Goal: Transaction & Acquisition: Purchase product/service

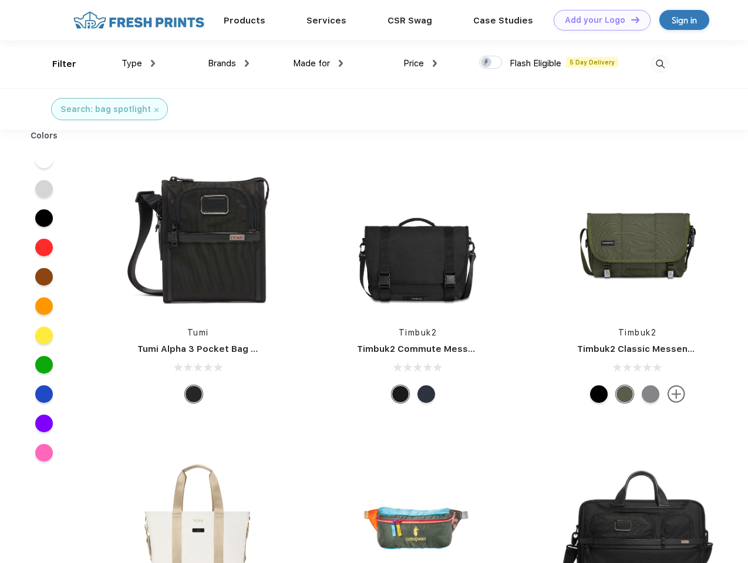
click at [597, 20] on link "Add your Logo Design Tool" at bounding box center [601, 20] width 97 height 21
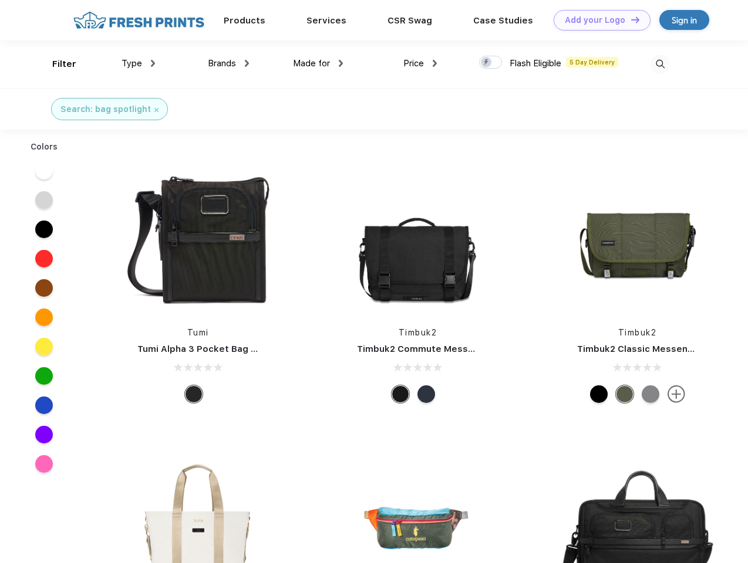
click at [0, 0] on div "Design Tool" at bounding box center [0, 0] width 0 height 0
click at [630, 19] on link "Add your Logo Design Tool" at bounding box center [601, 20] width 97 height 21
click at [56, 64] on div "Filter" at bounding box center [64, 64] width 24 height 13
click at [138, 63] on span "Type" at bounding box center [131, 63] width 21 height 11
click at [228, 63] on span "Brands" at bounding box center [222, 63] width 28 height 11
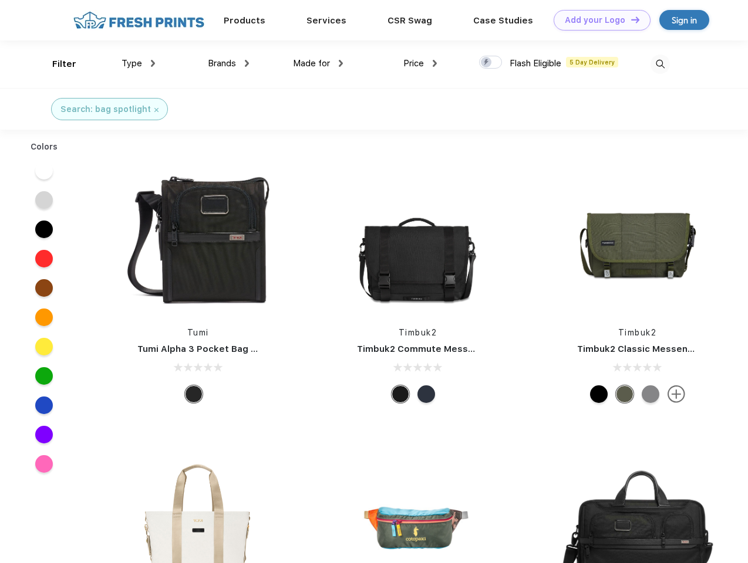
click at [318, 63] on span "Made for" at bounding box center [311, 63] width 37 height 11
click at [420, 63] on span "Price" at bounding box center [413, 63] width 21 height 11
click at [491, 63] on div at bounding box center [490, 62] width 23 height 13
click at [486, 63] on input "checkbox" at bounding box center [483, 59] width 8 height 8
click at [660, 64] on img at bounding box center [659, 64] width 19 height 19
